Goal: Task Accomplishment & Management: Manage account settings

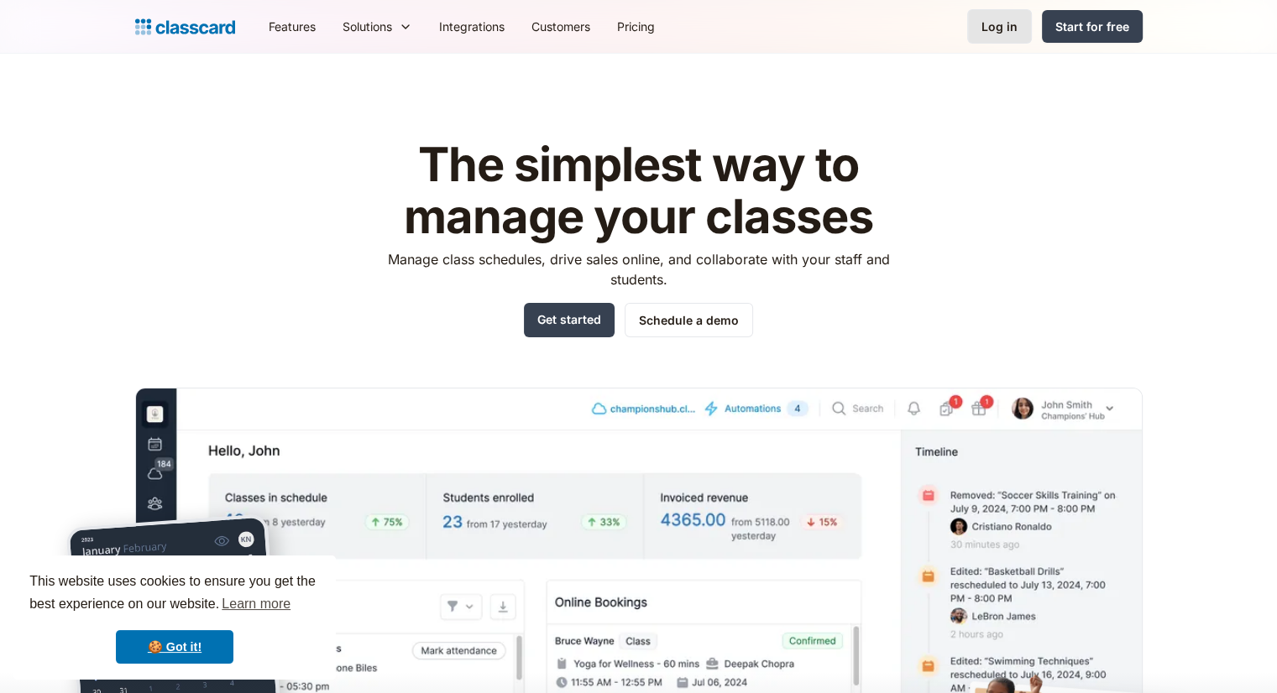
click at [1008, 26] on div "Log in" at bounding box center [999, 27] width 36 height 18
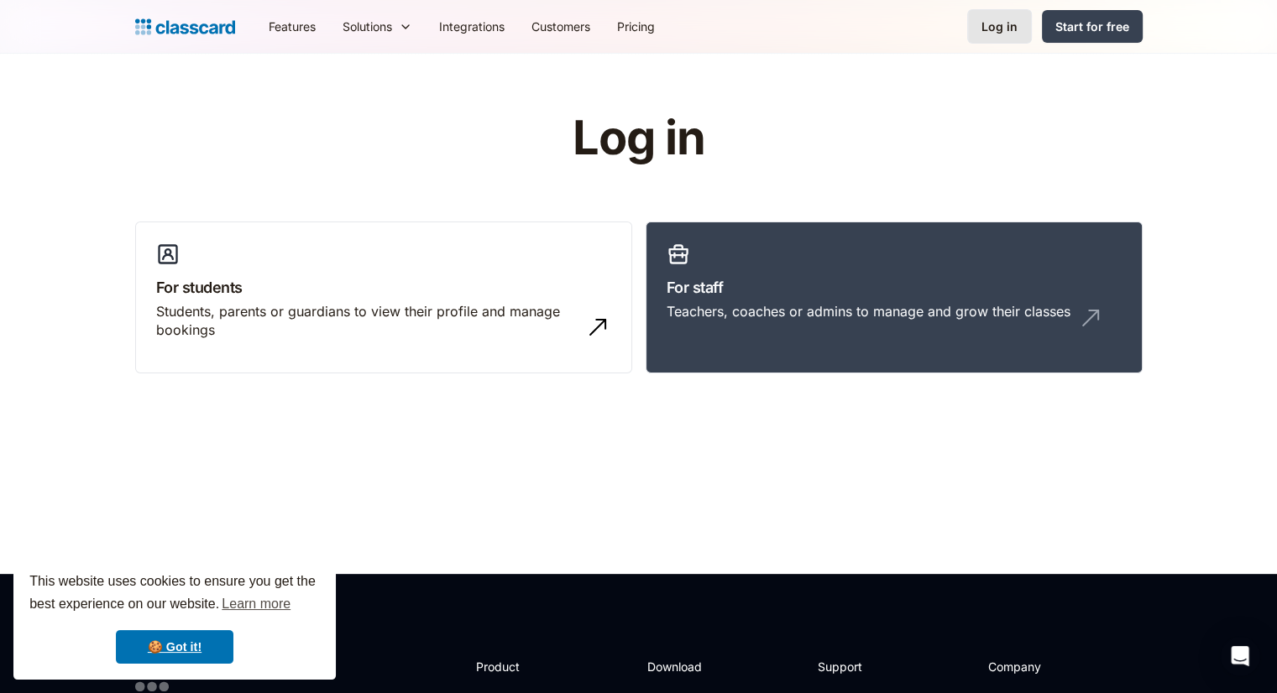
click at [992, 34] on div "Log in" at bounding box center [999, 27] width 36 height 18
click at [829, 276] on h3 "For staff" at bounding box center [893, 287] width 455 height 23
